Goal: Download file/media

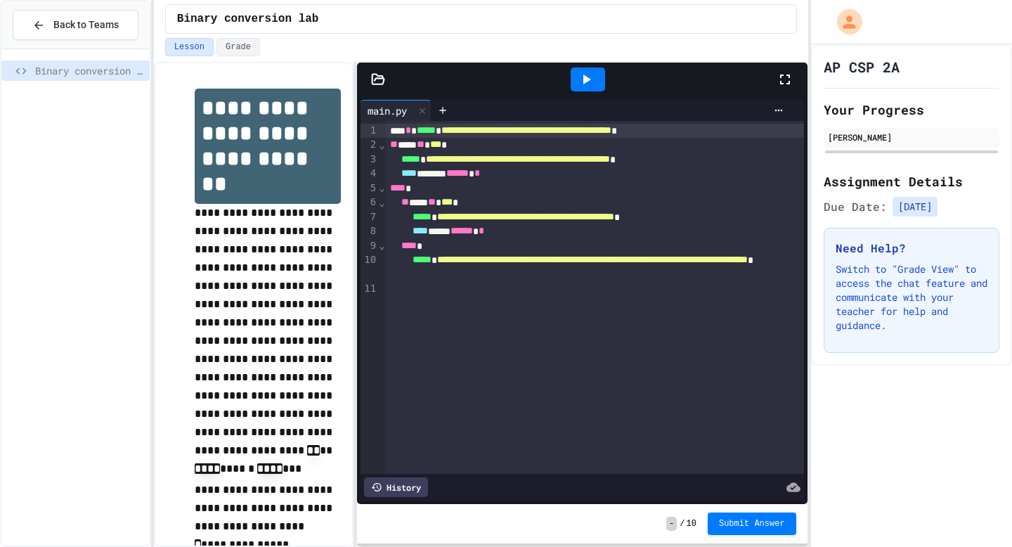
click at [792, 484] on icon at bounding box center [793, 486] width 14 height 9
click at [447, 112] on icon at bounding box center [442, 110] width 11 height 11
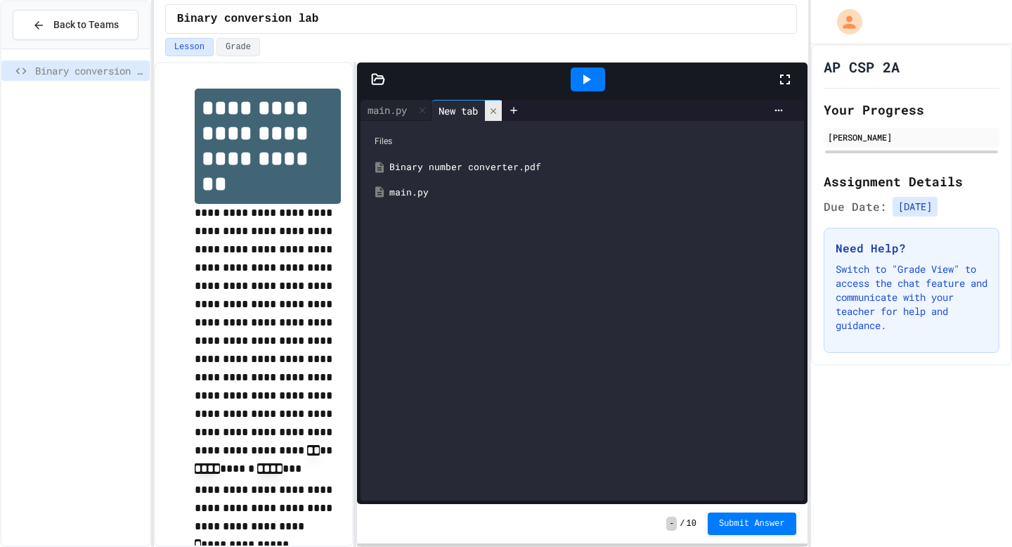
click at [496, 109] on icon at bounding box center [494, 111] width 6 height 6
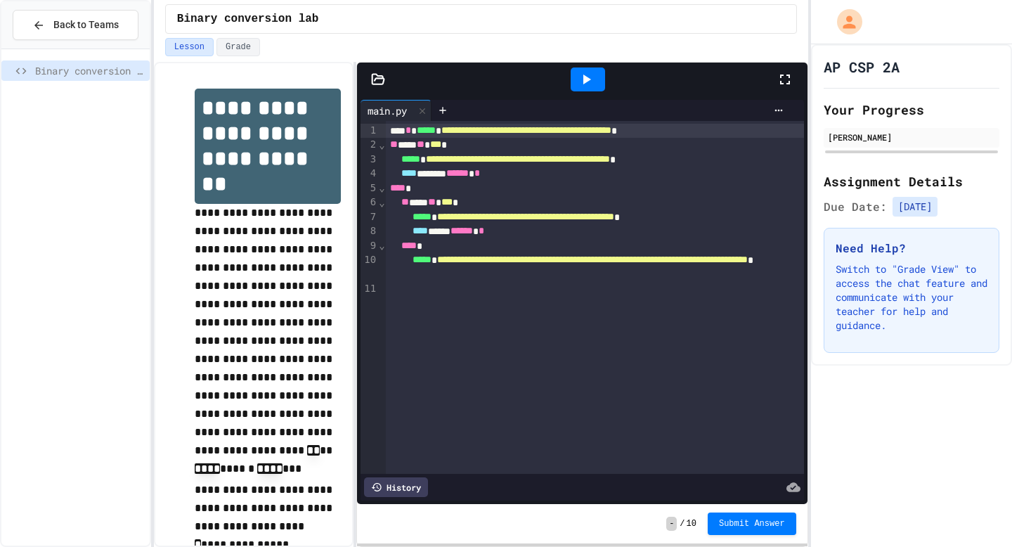
click at [382, 85] on icon at bounding box center [378, 79] width 14 height 14
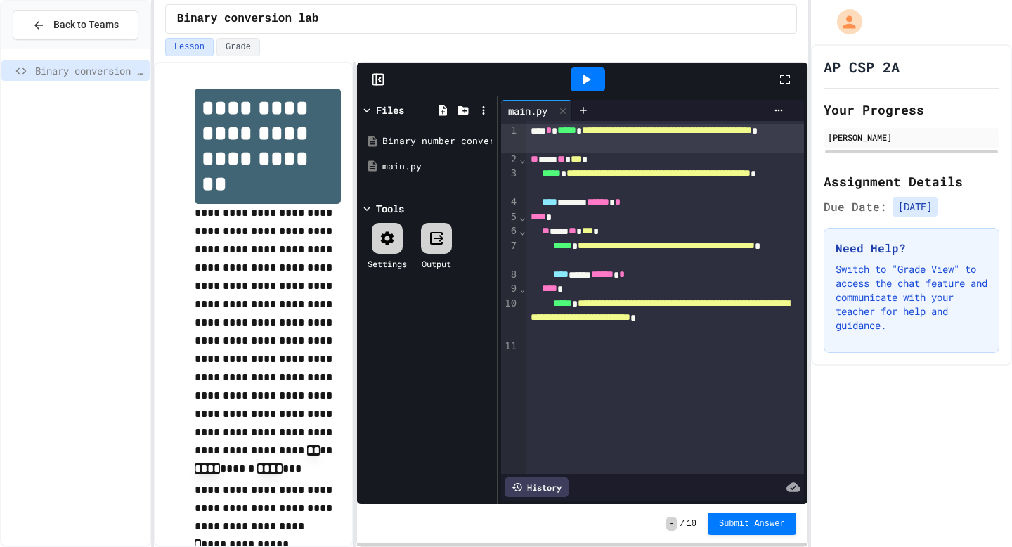
click at [370, 112] on icon at bounding box center [367, 110] width 13 height 13
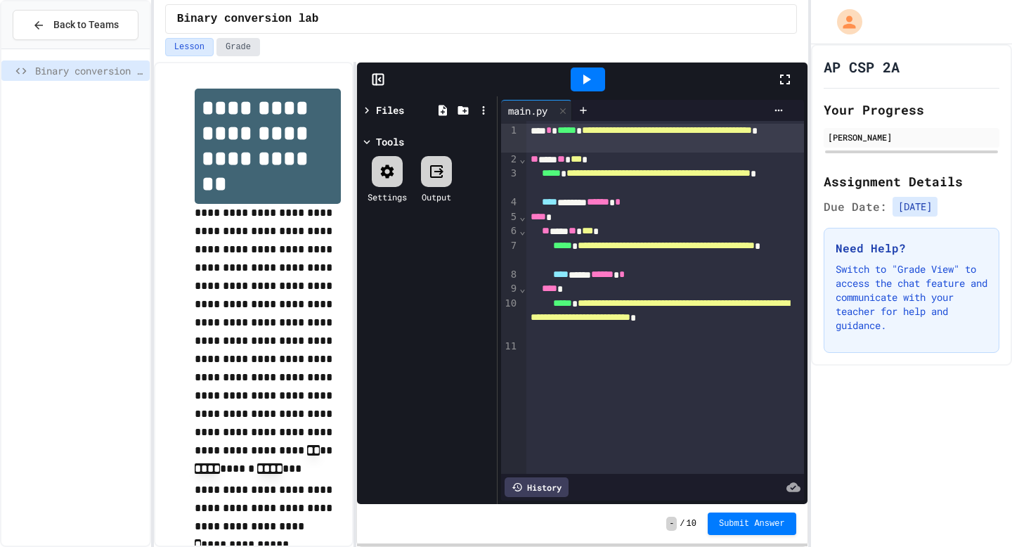
click at [234, 52] on button "Grade" at bounding box center [238, 47] width 44 height 18
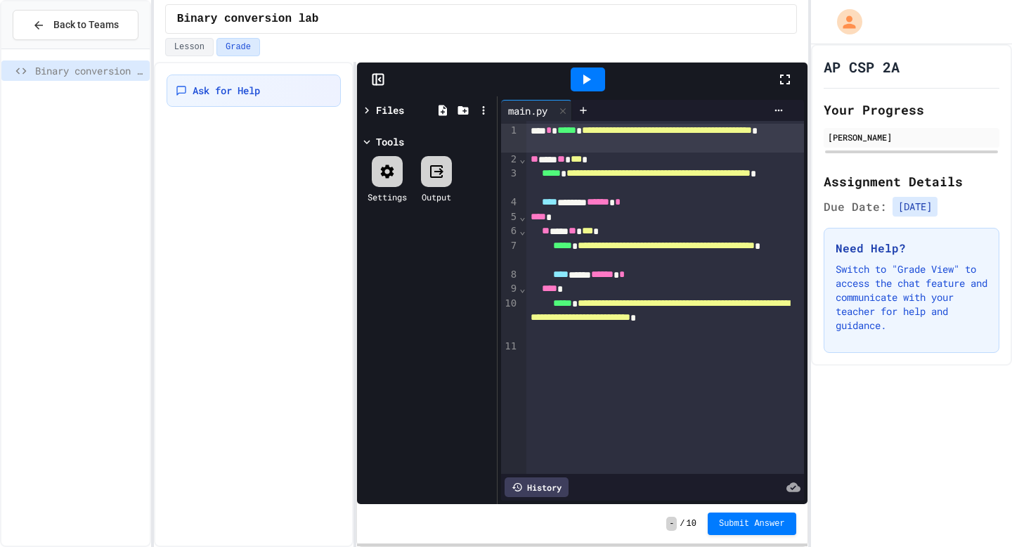
click at [403, 111] on div "Files" at bounding box center [390, 110] width 28 height 15
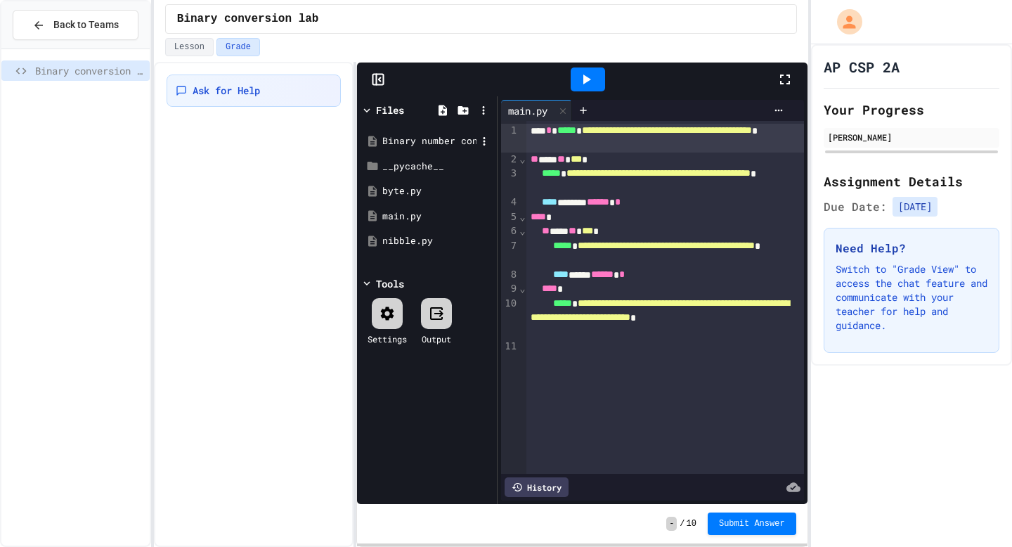
click at [423, 141] on div "Binary number converter.pdf" at bounding box center [429, 141] width 94 height 14
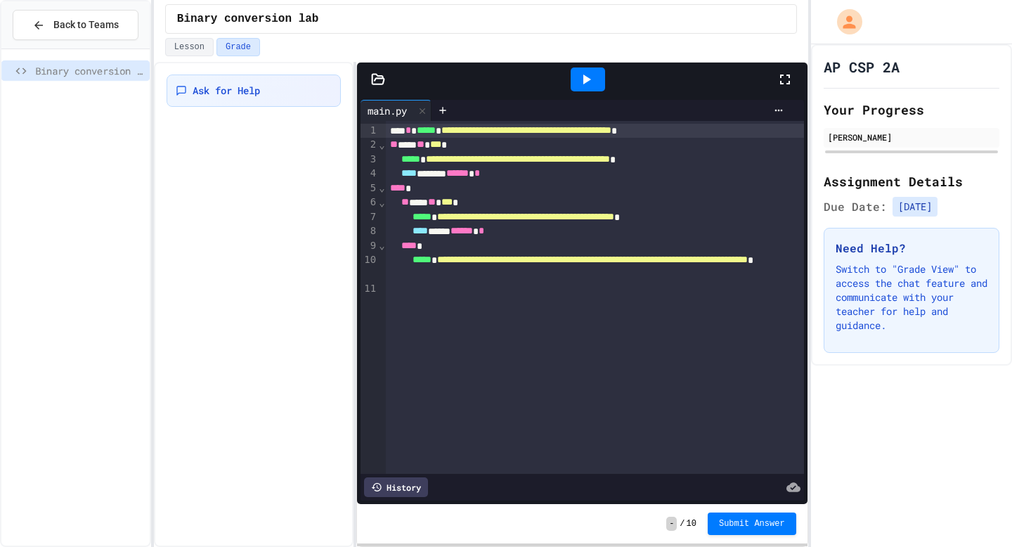
click at [374, 80] on icon at bounding box center [378, 79] width 12 height 10
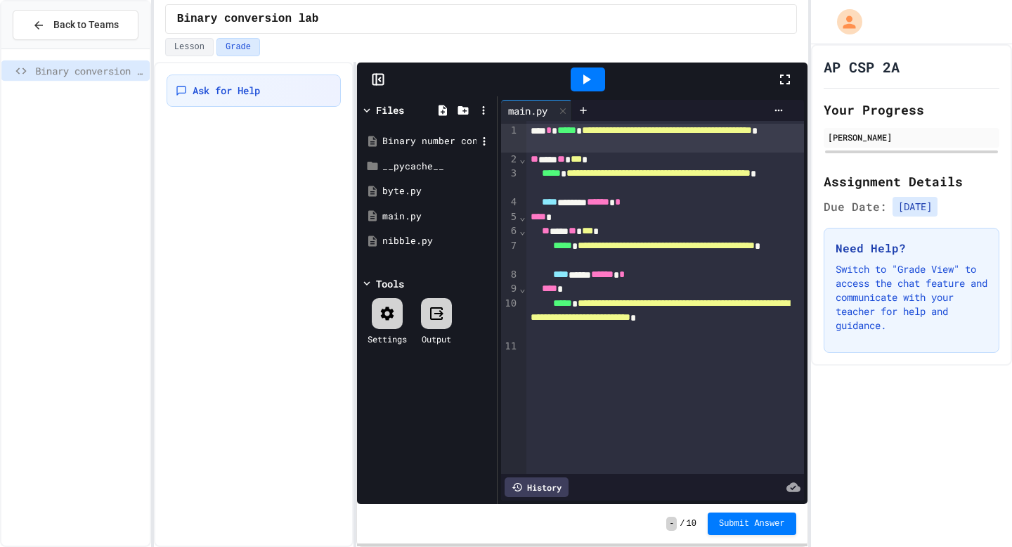
click at [414, 135] on div "Binary number converter.pdf" at bounding box center [429, 141] width 94 height 14
